Goal: Find specific page/section: Find specific page/section

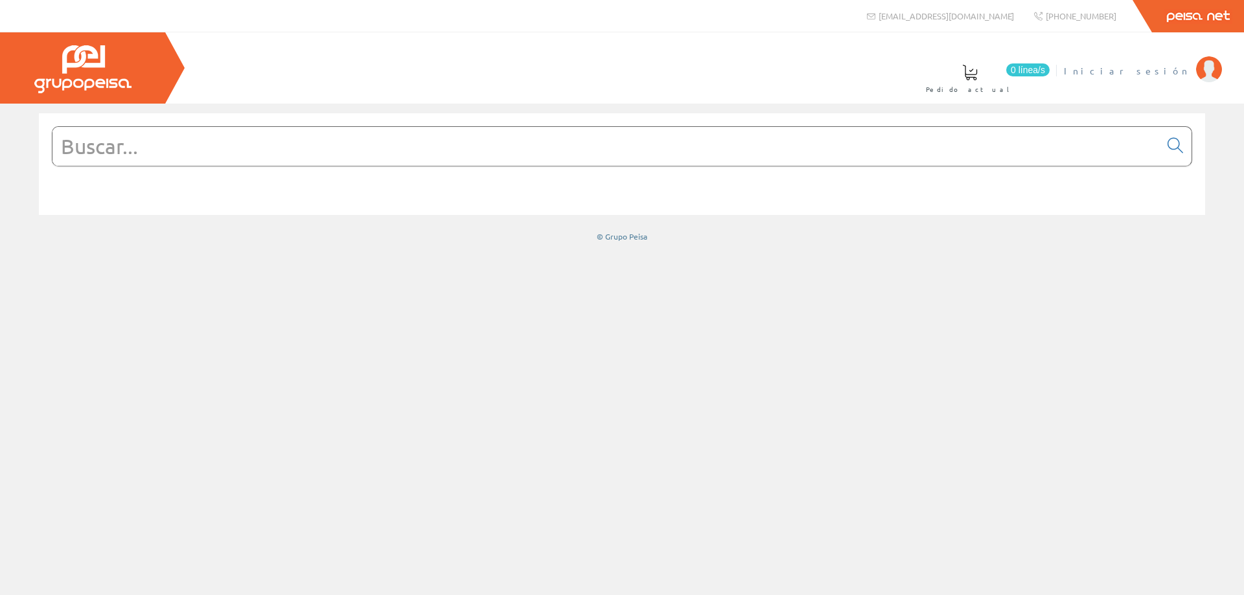
click at [1163, 72] on span "Iniciar sesión" at bounding box center [1127, 70] width 126 height 13
click at [515, 150] on input "text" at bounding box center [605, 146] width 1107 height 39
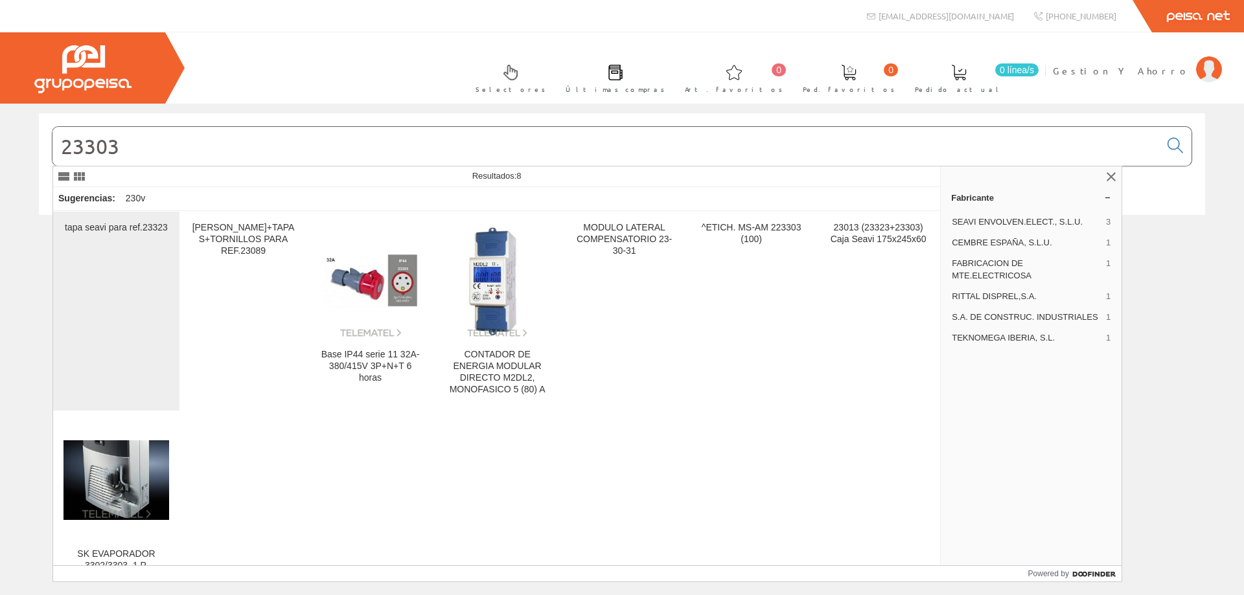
type input "23303"
click at [118, 268] on div "tapa seavi para ref.23323" at bounding box center [116, 311] width 106 height 178
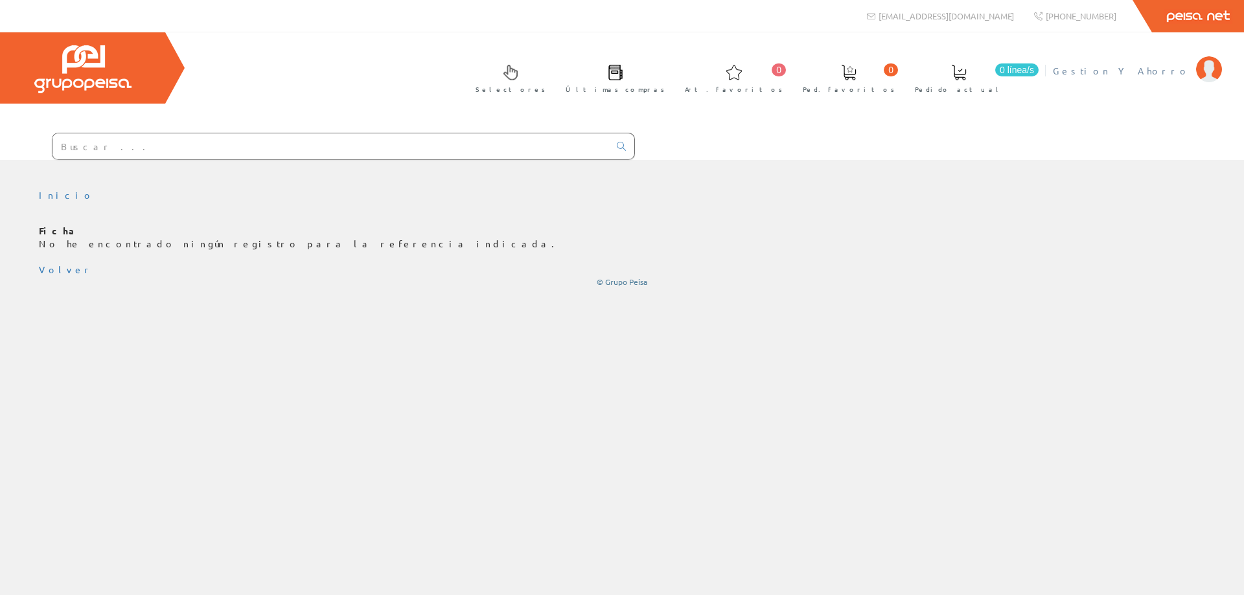
click at [1155, 70] on span "Gestion Y Ahorro" at bounding box center [1121, 70] width 137 height 13
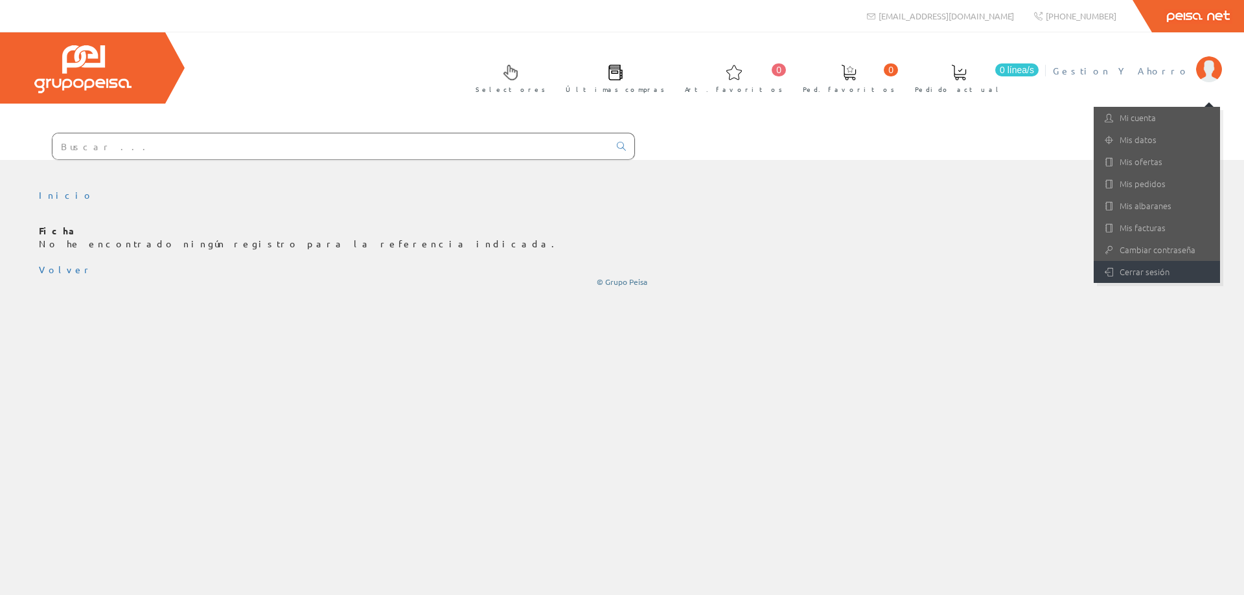
click at [1178, 273] on link "Cerrar sesión" at bounding box center [1156, 272] width 126 height 22
